Goal: Information Seeking & Learning: Check status

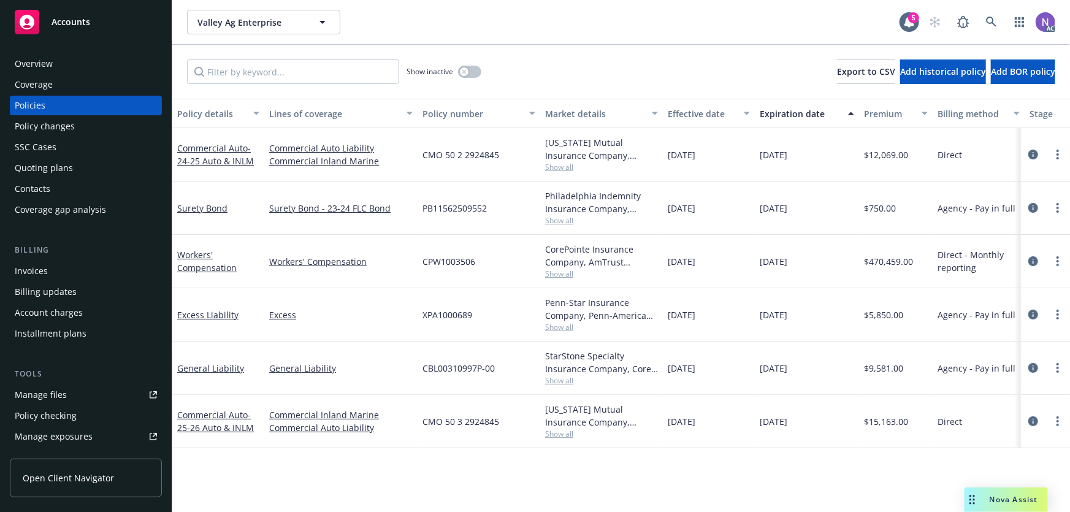
click at [65, 272] on div "Invoices" at bounding box center [86, 271] width 142 height 20
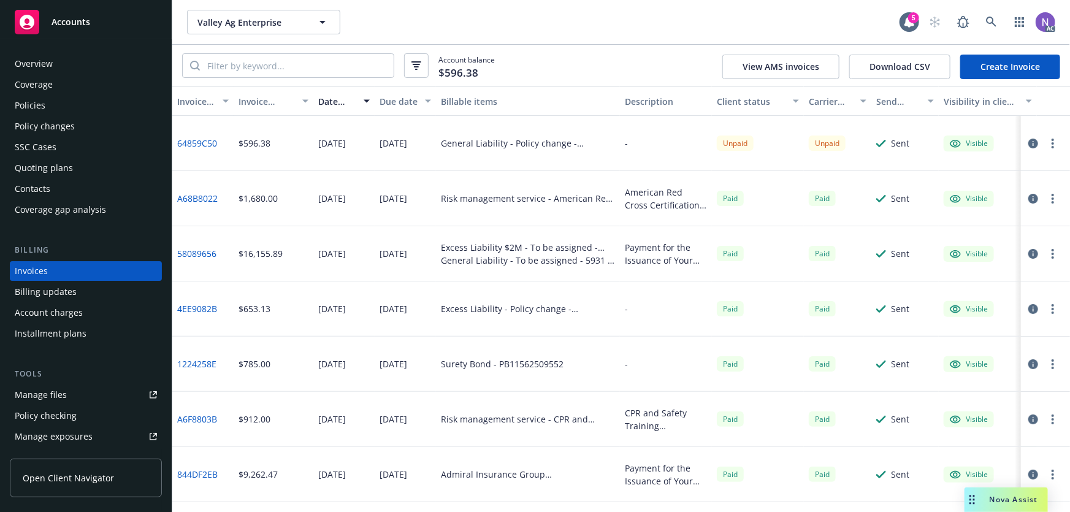
click at [1033, 143] on div at bounding box center [1042, 143] width 34 height 15
click at [1028, 145] on icon "button" at bounding box center [1033, 144] width 10 height 10
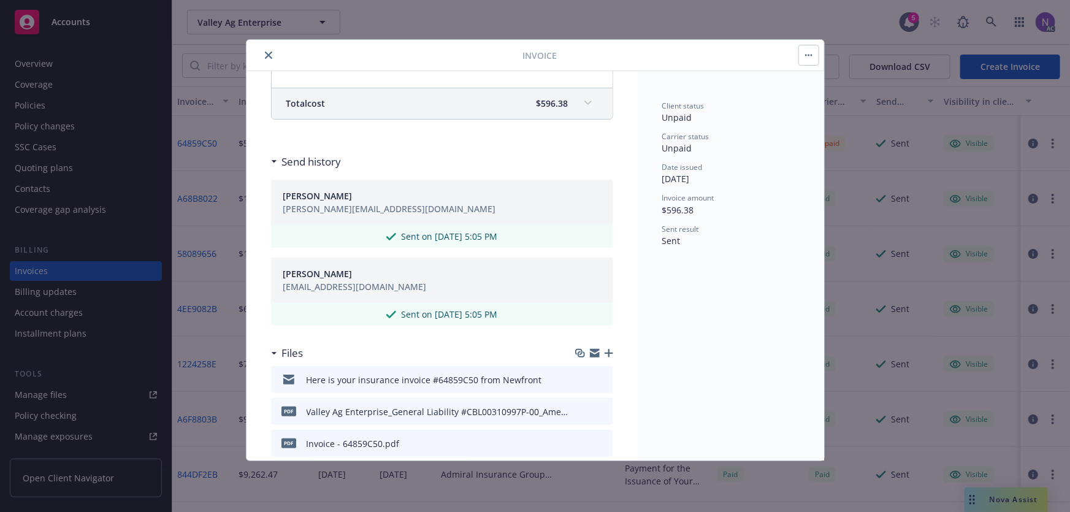
scroll to position [334, 0]
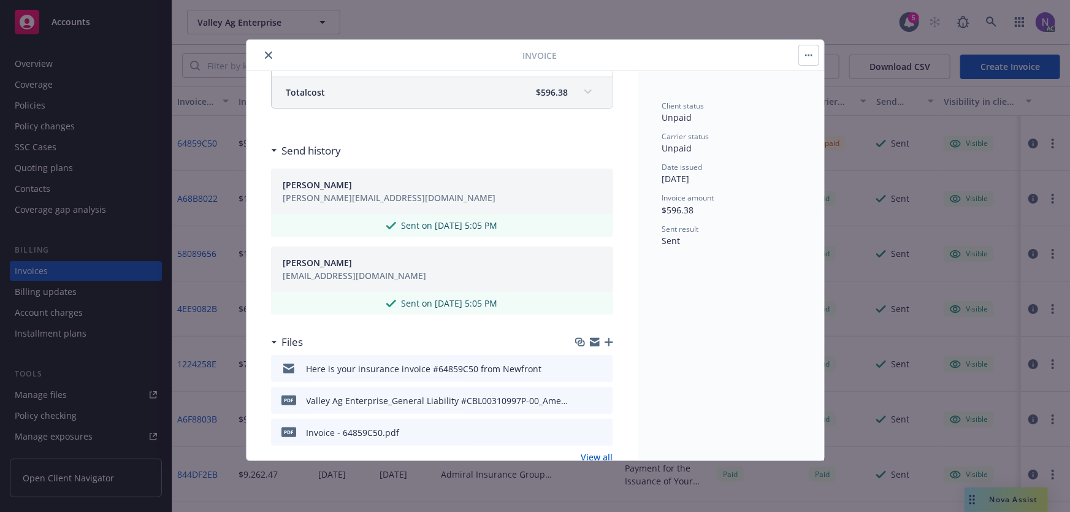
click at [597, 365] on icon "preview file" at bounding box center [601, 367] width 11 height 9
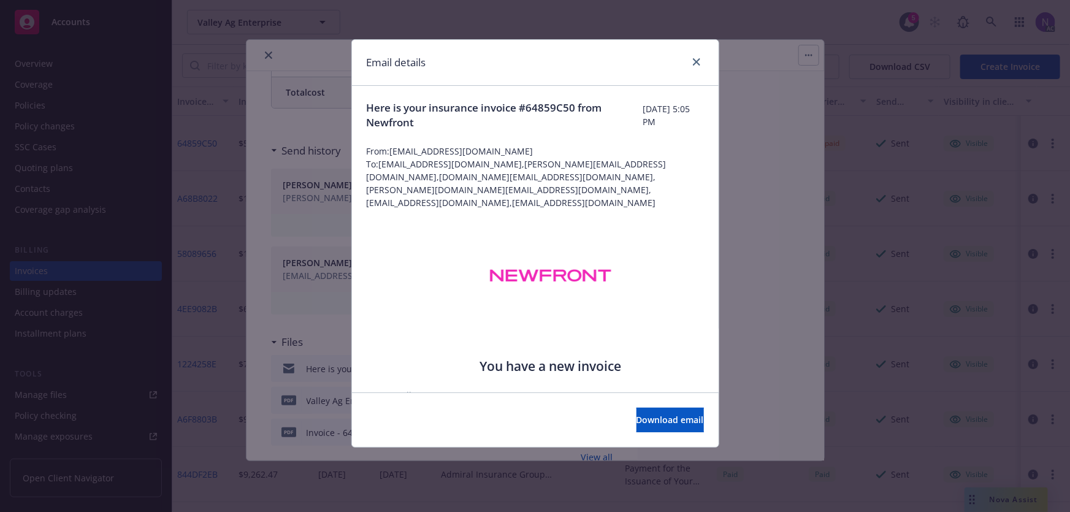
click at [870, 164] on div "Email details Here is your insurance invoice #64859C50 from Newfront Thursday, …" at bounding box center [535, 256] width 1070 height 512
click at [700, 65] on link "close" at bounding box center [696, 62] width 15 height 15
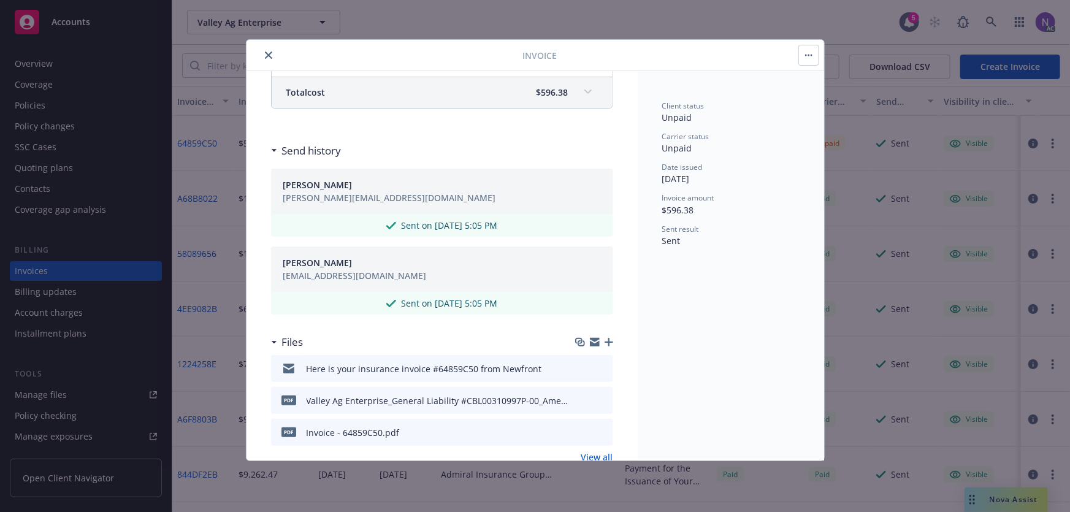
click at [271, 57] on icon "close" at bounding box center [268, 54] width 7 height 7
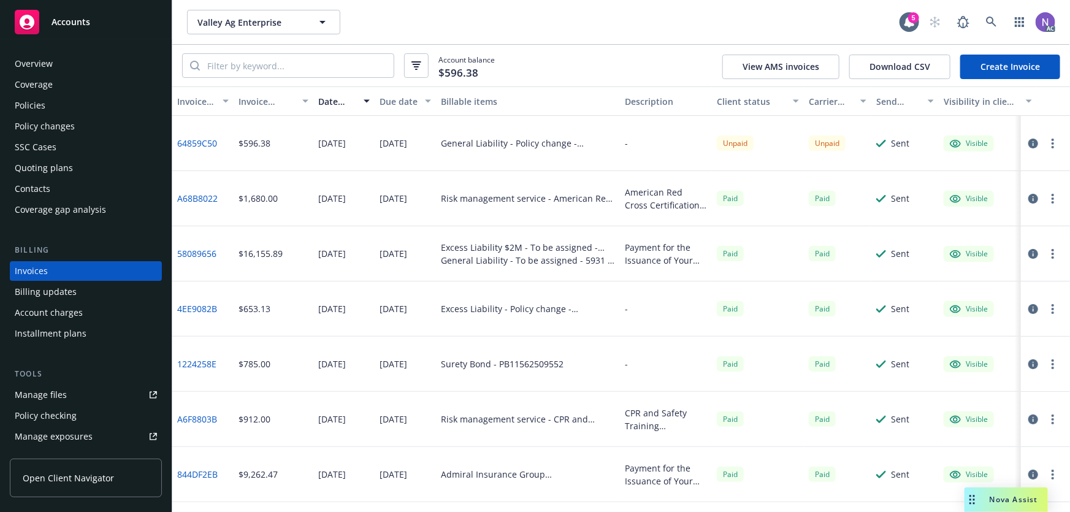
click at [72, 123] on div "Policy changes" at bounding box center [45, 126] width 60 height 20
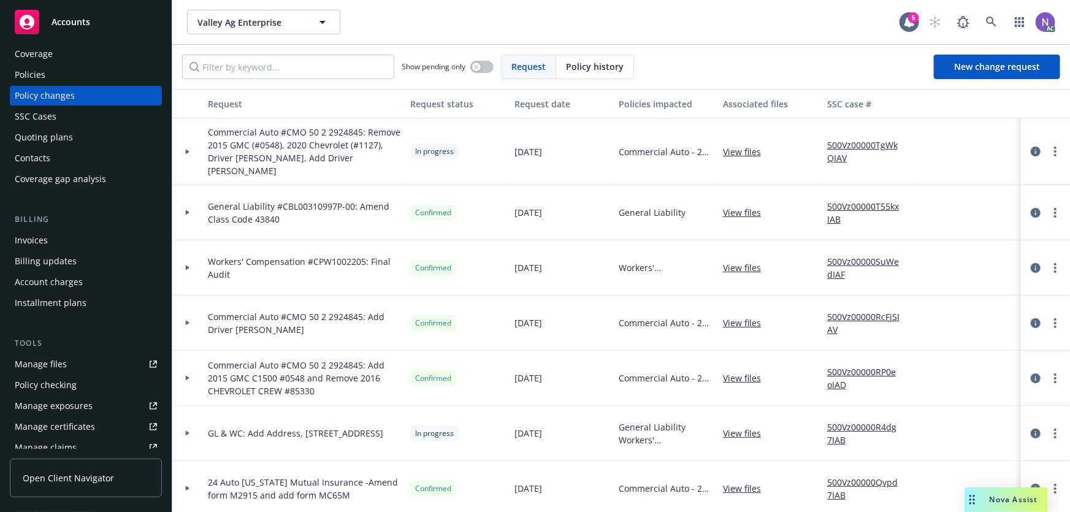
drag, startPoint x: 50, startPoint y: 268, endPoint x: 75, endPoint y: 250, distance: 30.6
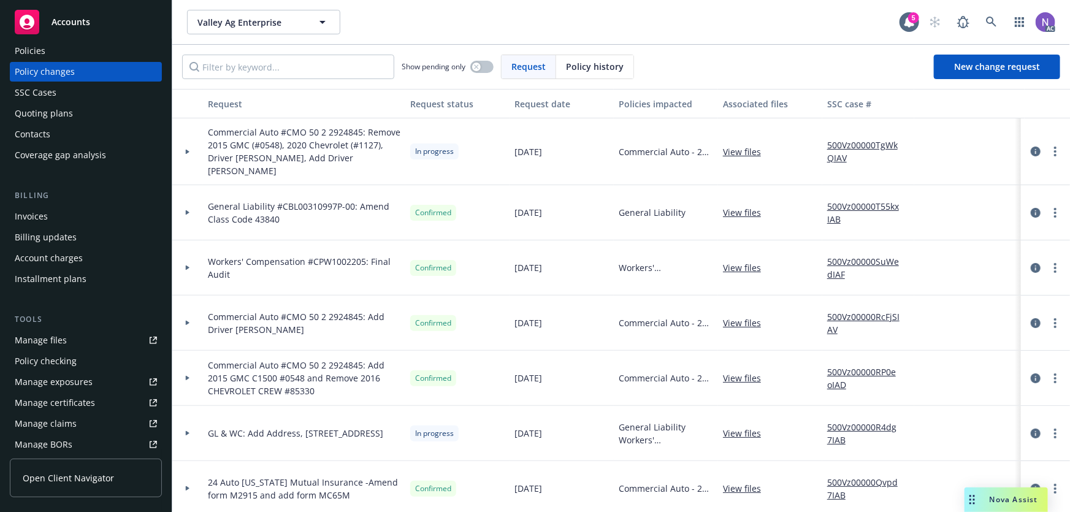
scroll to position [55, 0]
click at [60, 213] on div "Invoices" at bounding box center [86, 216] width 142 height 20
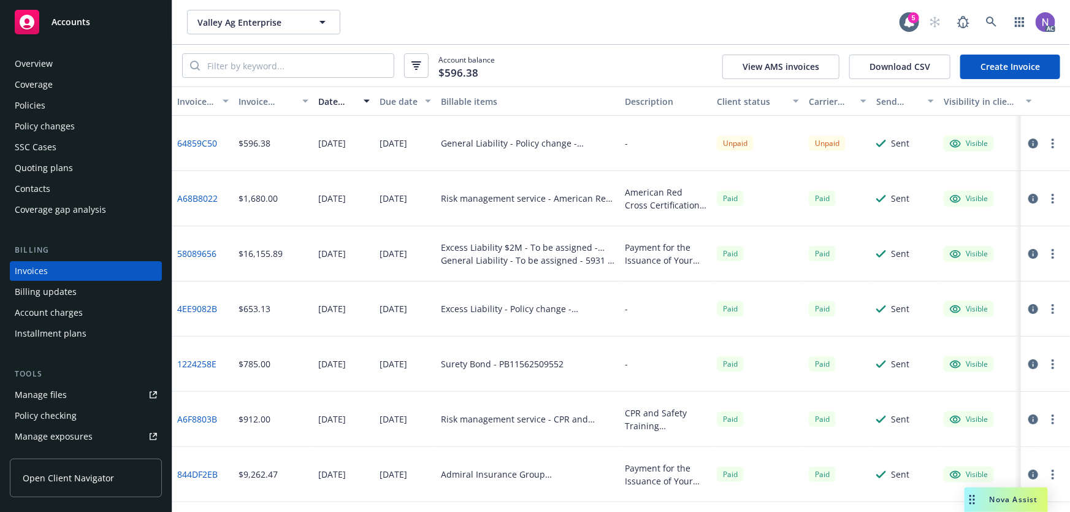
click at [61, 125] on div "Policy changes" at bounding box center [45, 126] width 60 height 20
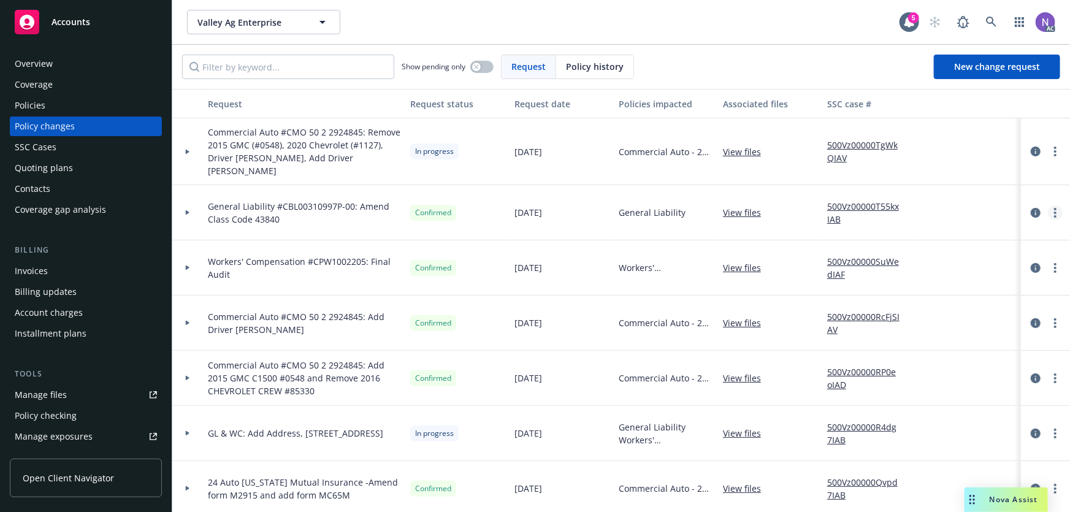
click at [1048, 205] on link "more" at bounding box center [1055, 212] width 15 height 15
click at [736, 206] on link "View files" at bounding box center [747, 212] width 48 height 13
